Goal: Transaction & Acquisition: Purchase product/service

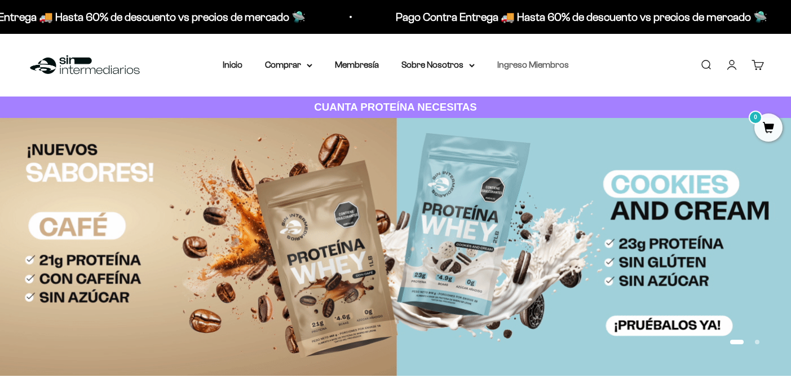
click at [534, 62] on link "Ingreso Miembros" at bounding box center [533, 65] width 72 height 10
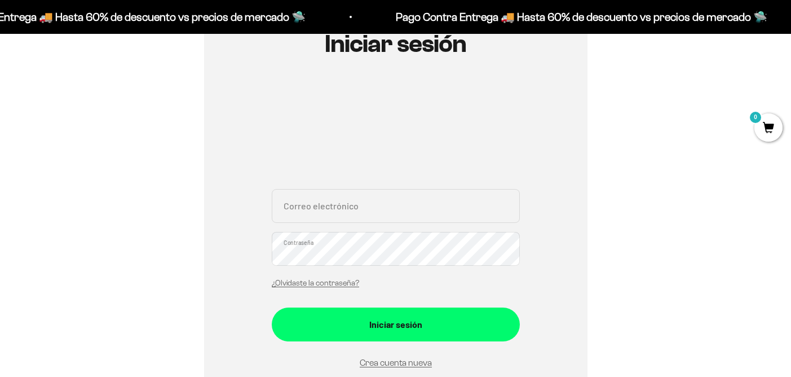
scroll to position [171, 0]
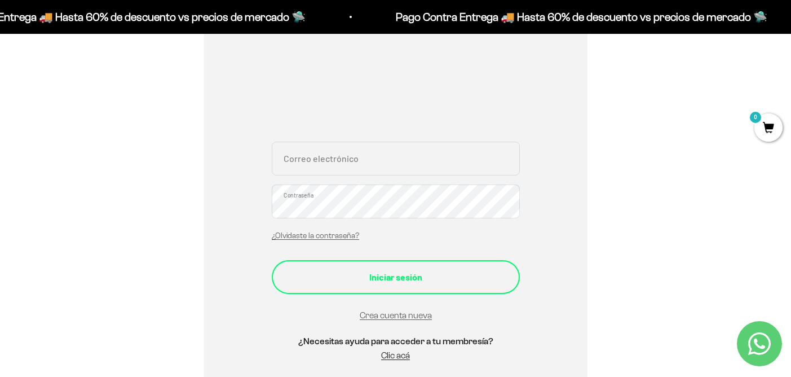
type input "sophieamartinr@gmail.com"
click at [383, 263] on button "Iniciar sesión" at bounding box center [396, 277] width 248 height 34
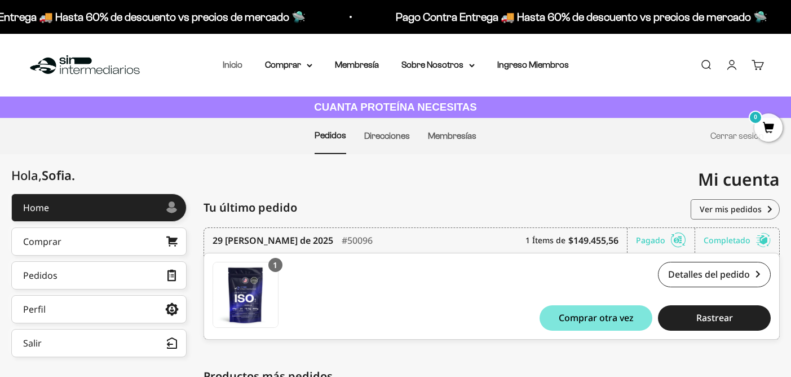
click at [232, 63] on link "Inicio" at bounding box center [233, 65] width 20 height 10
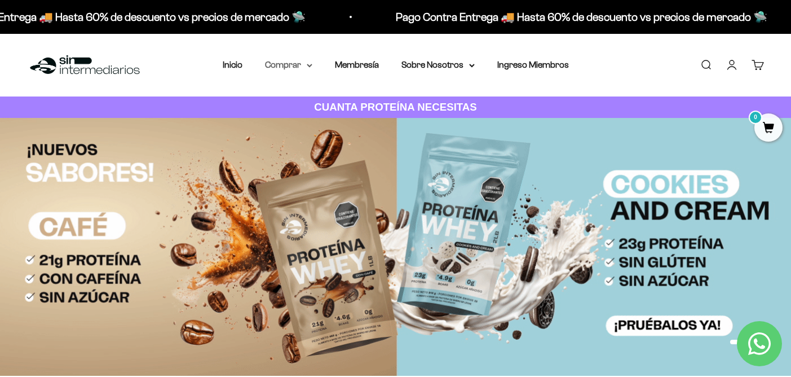
click at [302, 64] on summary "Comprar" at bounding box center [288, 65] width 47 height 15
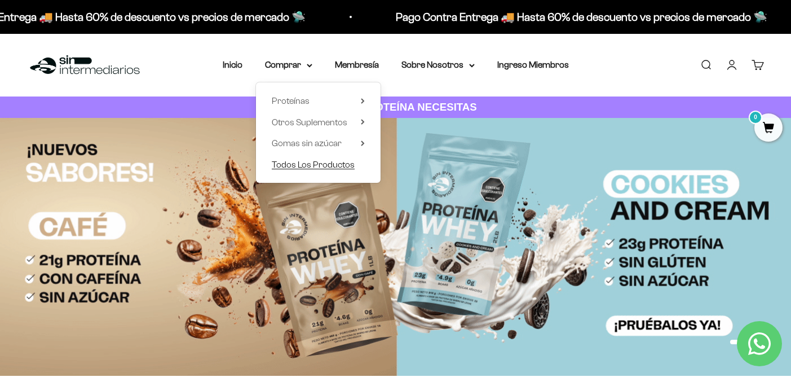
click at [315, 168] on span "Todos Los Productos" at bounding box center [313, 165] width 83 height 10
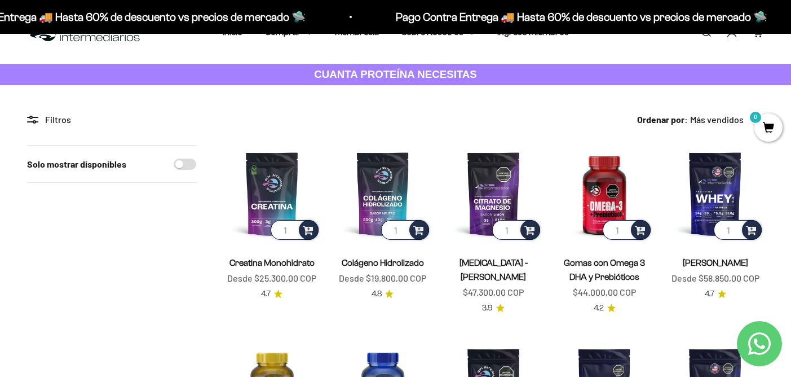
scroll to position [98, 0]
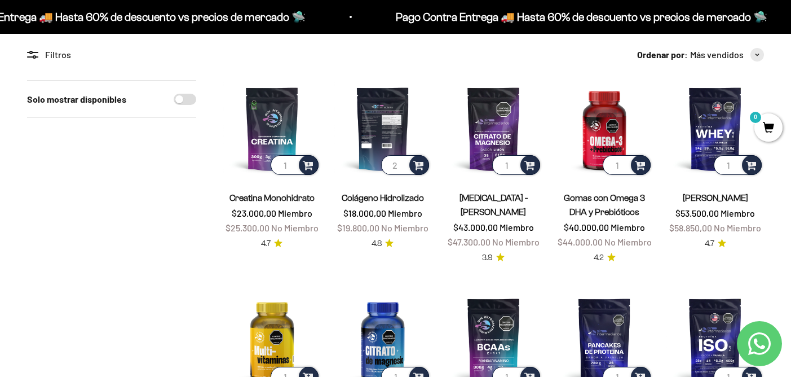
type input "2"
click at [404, 163] on input "2" at bounding box center [405, 165] width 48 height 20
click at [424, 164] on span at bounding box center [418, 164] width 11 height 13
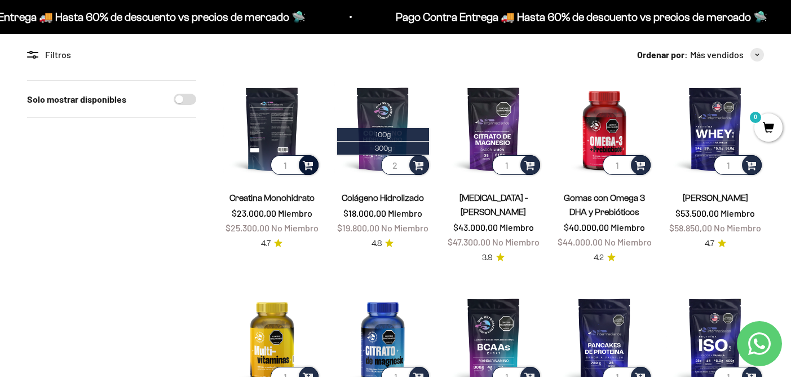
click at [313, 164] on span at bounding box center [308, 164] width 11 height 13
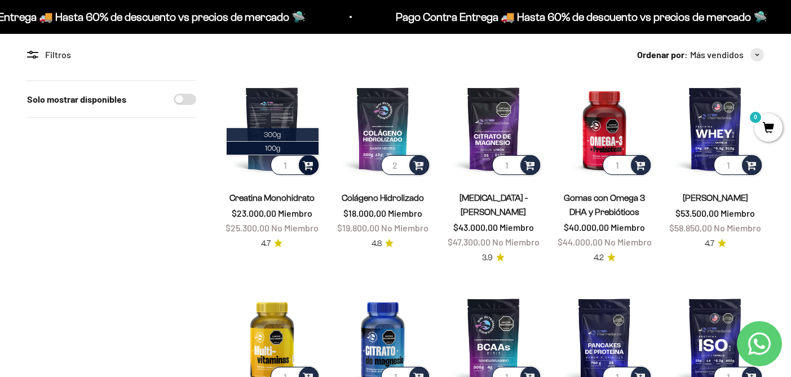
click at [272, 138] on span "300g" at bounding box center [272, 134] width 17 height 8
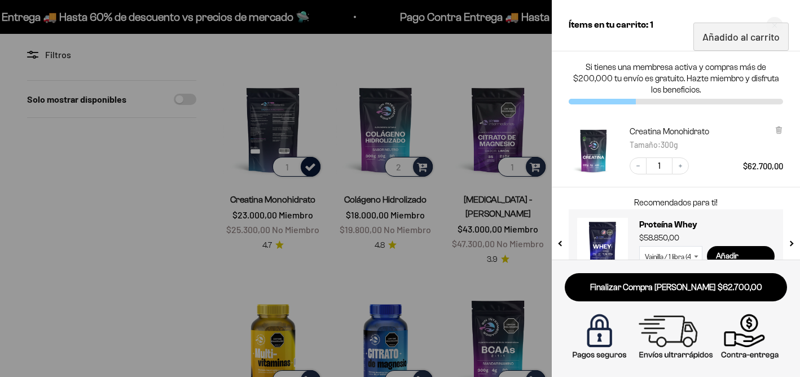
click at [426, 169] on div at bounding box center [400, 188] width 800 height 377
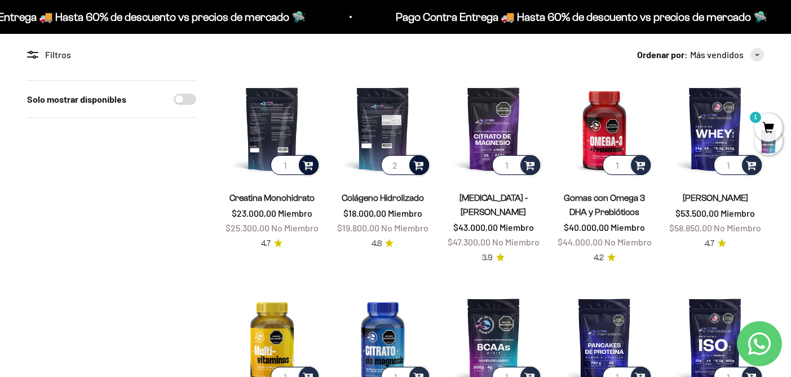
click at [423, 166] on span at bounding box center [418, 164] width 11 height 13
click at [412, 152] on li "300g" at bounding box center [383, 149] width 92 height 14
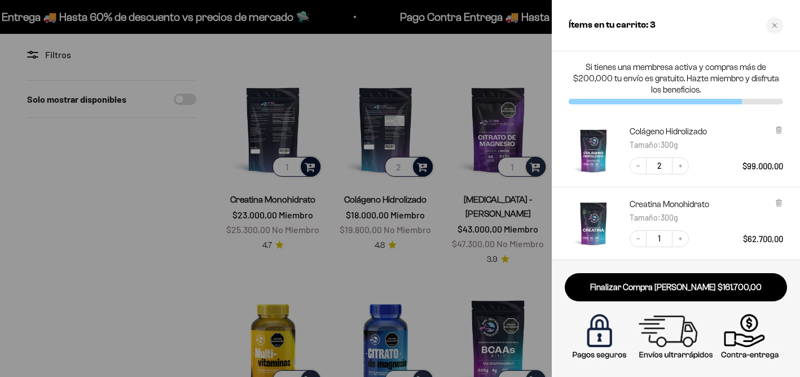
click at [276, 266] on div at bounding box center [400, 188] width 800 height 377
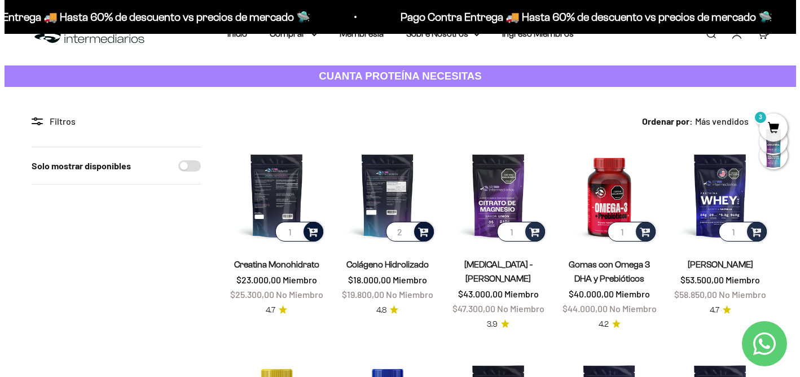
scroll to position [0, 0]
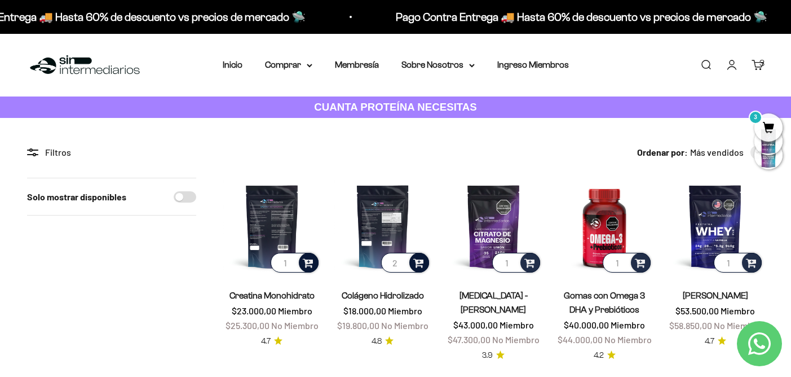
click at [765, 130] on span "3" at bounding box center [769, 127] width 28 height 28
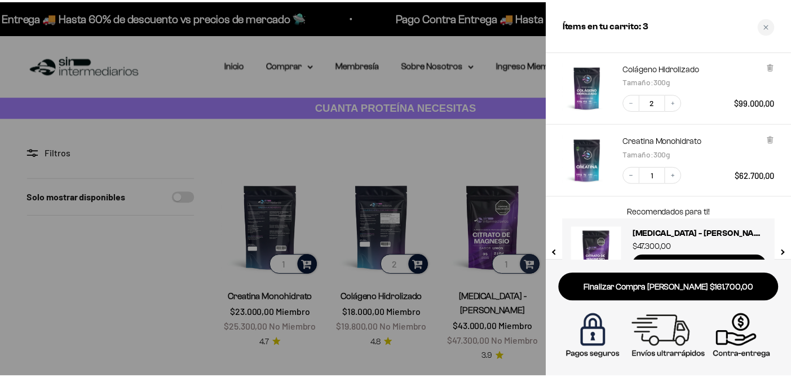
scroll to position [99, 0]
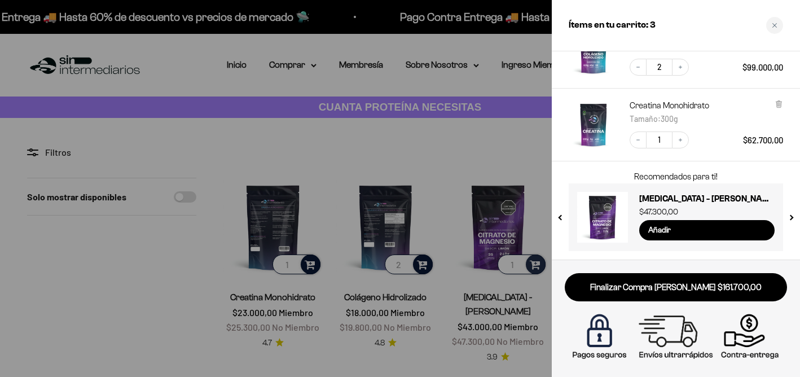
click at [460, 161] on div at bounding box center [400, 188] width 800 height 377
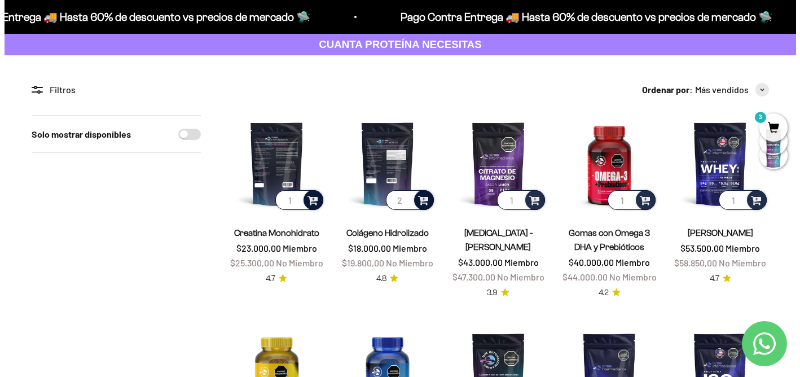
scroll to position [67, 0]
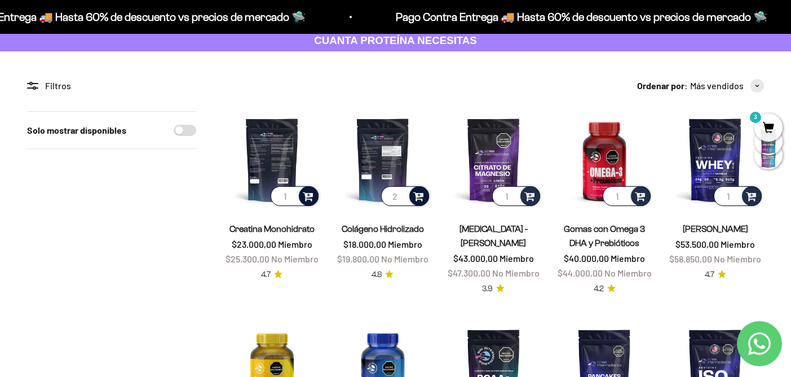
click at [760, 123] on span "3" at bounding box center [769, 127] width 28 height 28
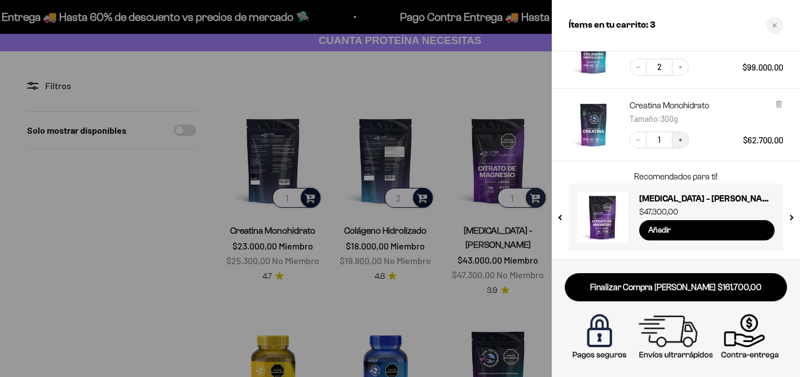
click at [675, 136] on button "Increase quantity" at bounding box center [680, 139] width 17 height 17
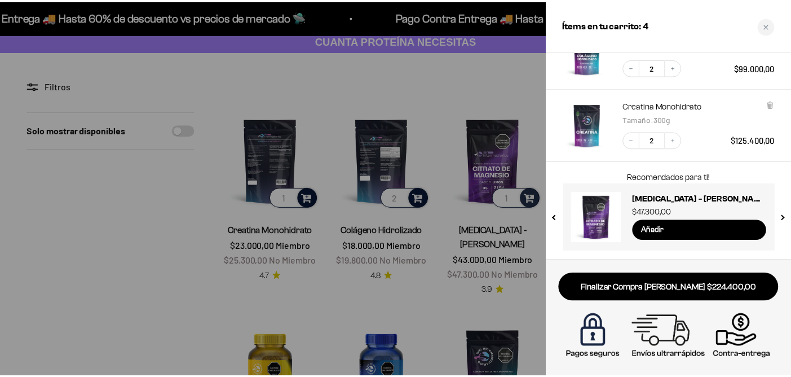
scroll to position [0, 0]
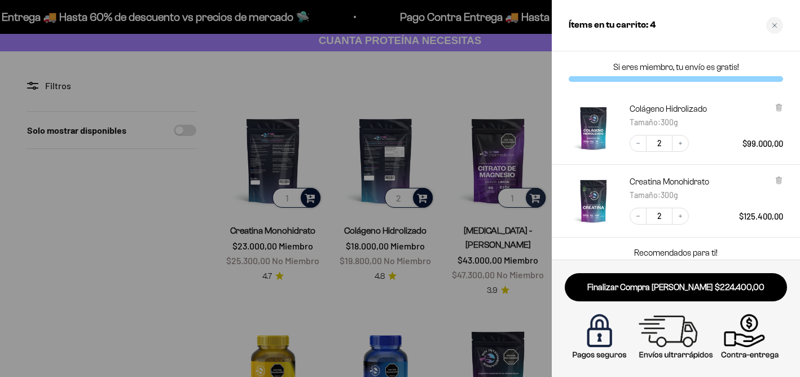
click at [199, 205] on div at bounding box center [400, 188] width 800 height 377
